Goal: Find specific page/section: Find specific page/section

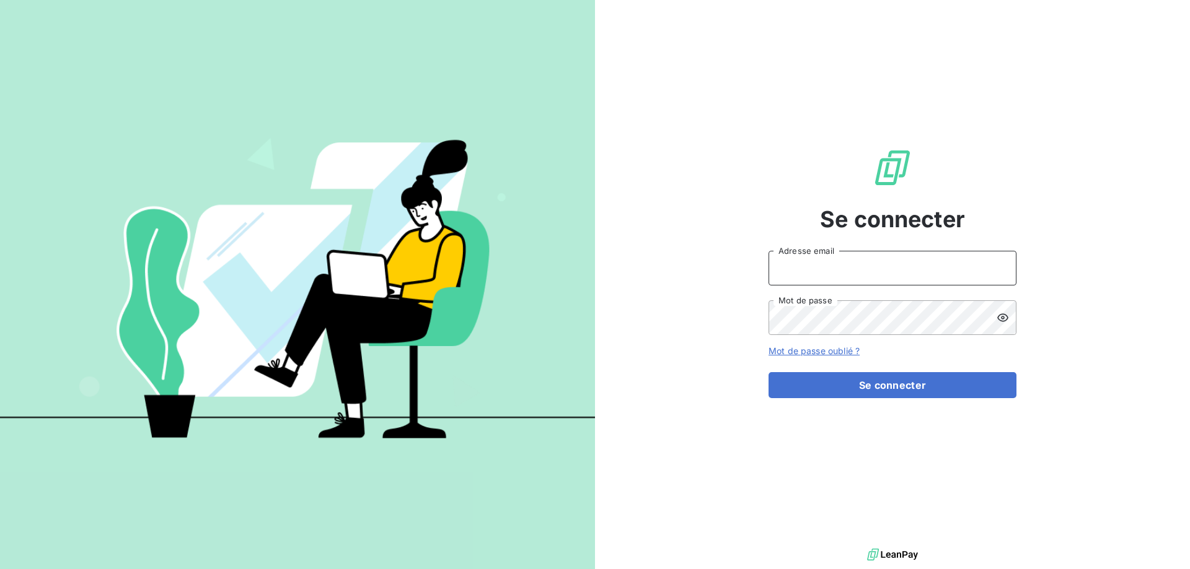
click at [816, 274] on input "Adresse email" at bounding box center [892, 268] width 248 height 35
type input "[PERSON_NAME][EMAIL_ADDRESS][DOMAIN_NAME]"
click at [768, 372] on button "Se connecter" at bounding box center [892, 385] width 248 height 26
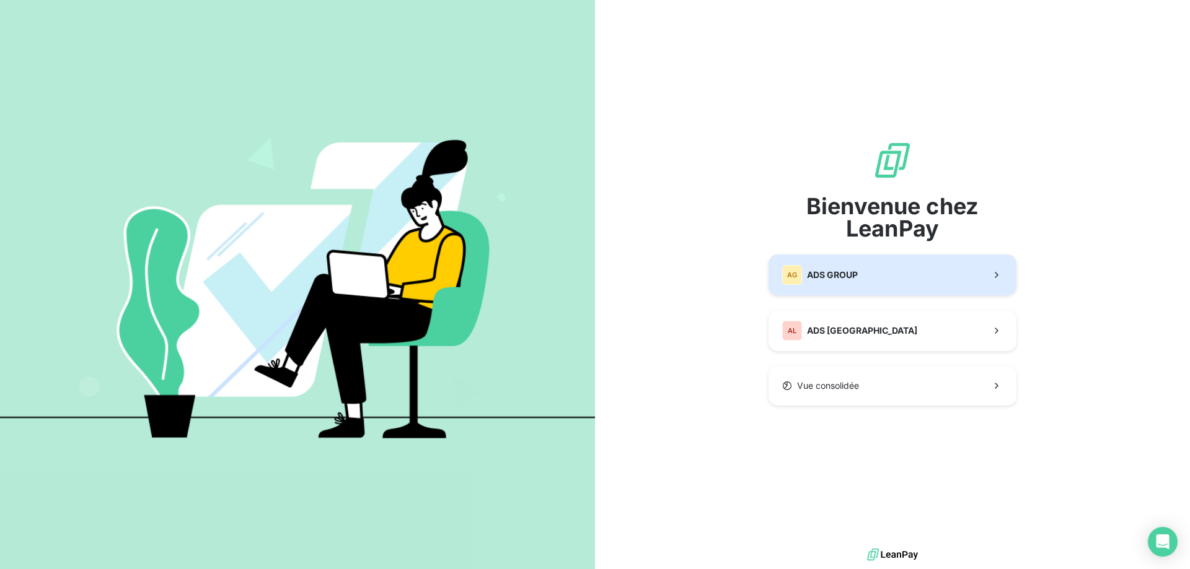
click at [835, 280] on span "ADS GROUP" at bounding box center [832, 275] width 51 height 12
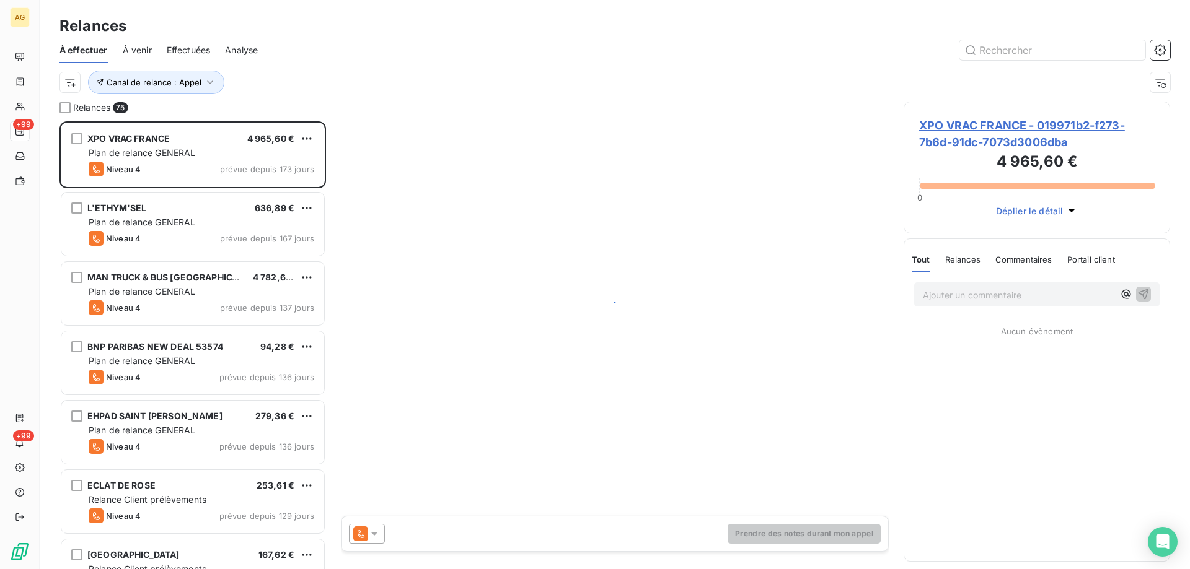
scroll to position [439, 257]
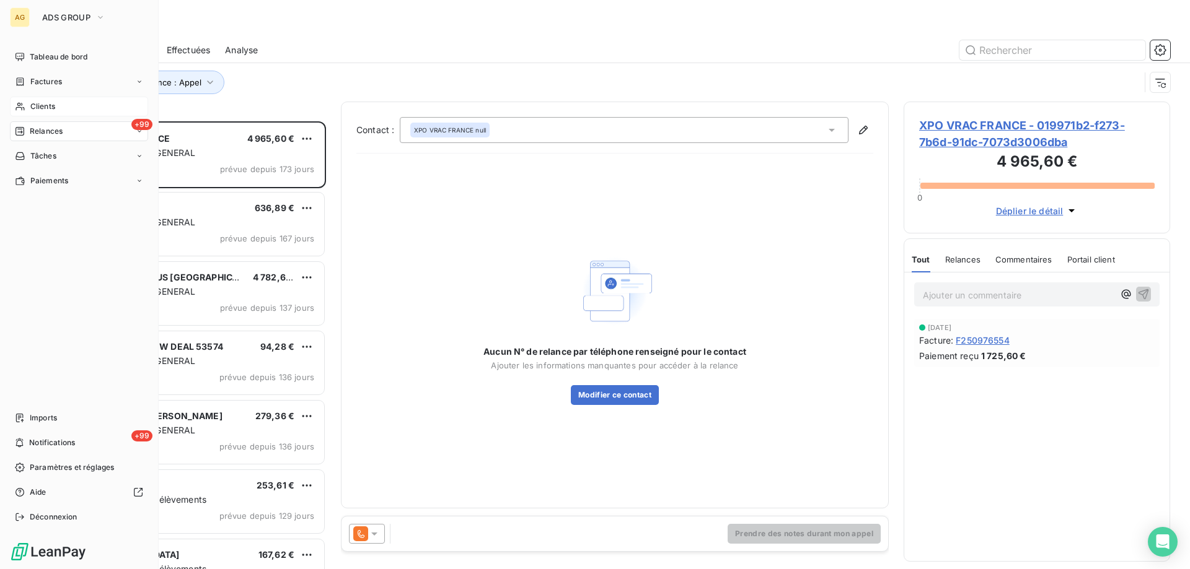
click at [30, 108] on span "Clients" at bounding box center [42, 106] width 25 height 11
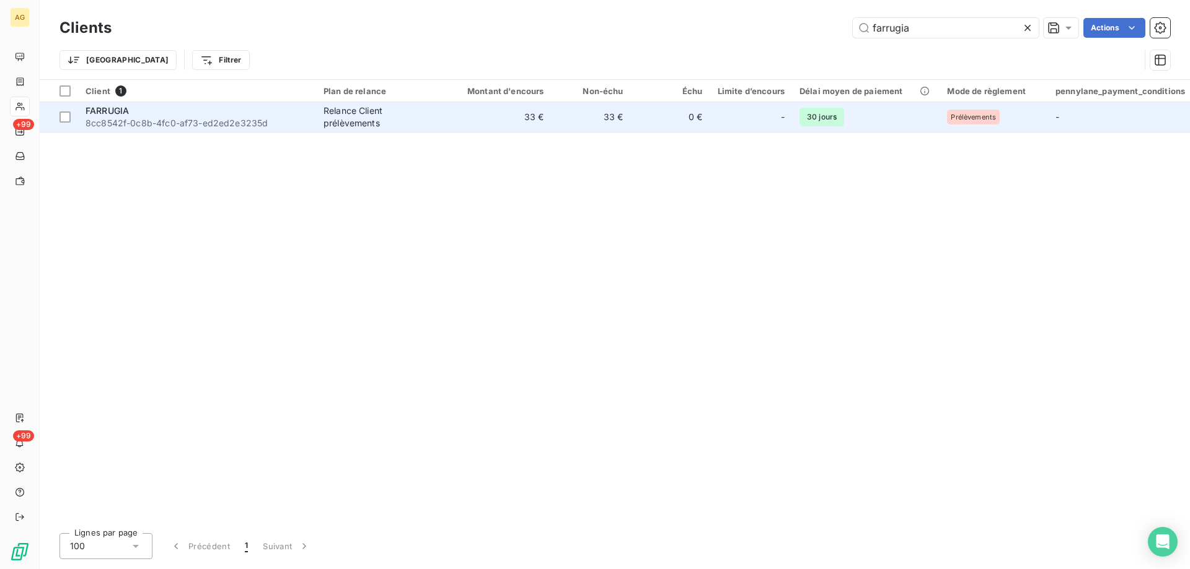
type input "farrugia"
click at [121, 117] on span "8cc8542f-0c8b-4fc0-af73-ed2ed2e3235d" at bounding box center [197, 123] width 223 height 12
